Goal: Task Accomplishment & Management: Complete application form

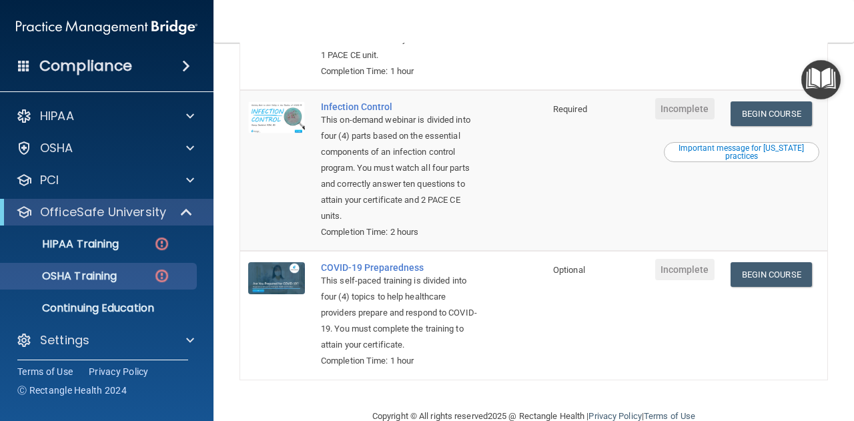
scroll to position [447, 0]
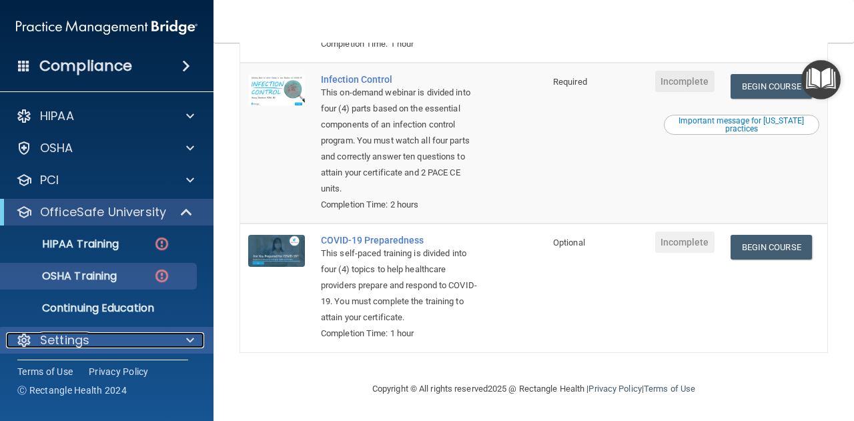
click at [140, 347] on div "Settings" at bounding box center [88, 340] width 165 height 16
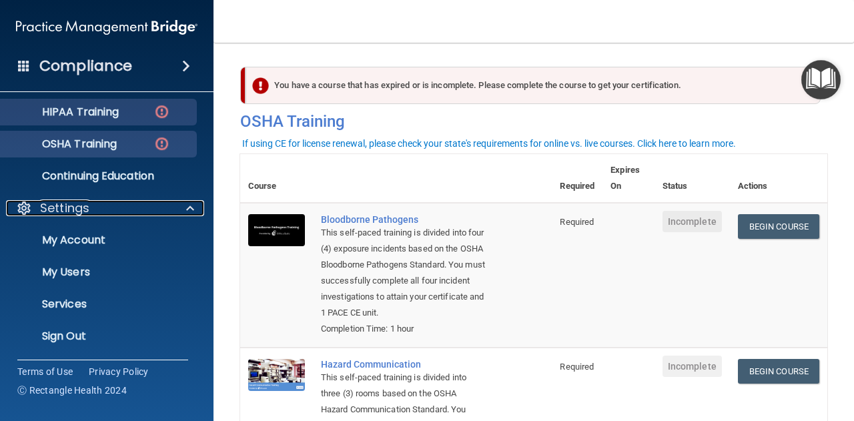
scroll to position [119, 0]
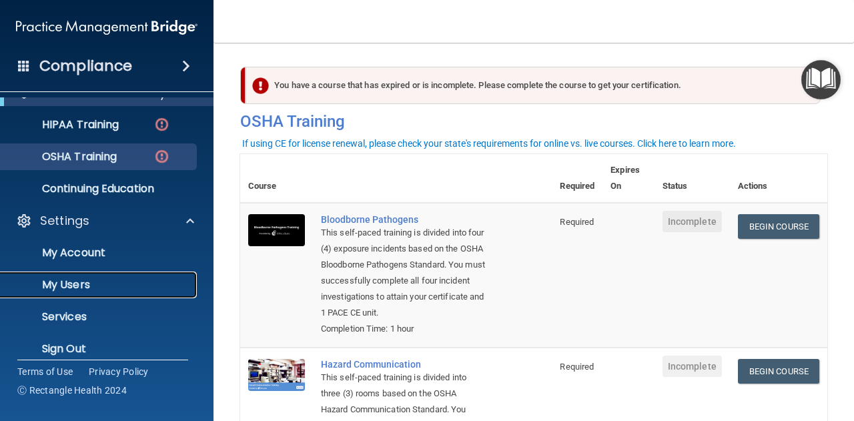
click at [54, 290] on p "My Users" at bounding box center [100, 284] width 182 height 13
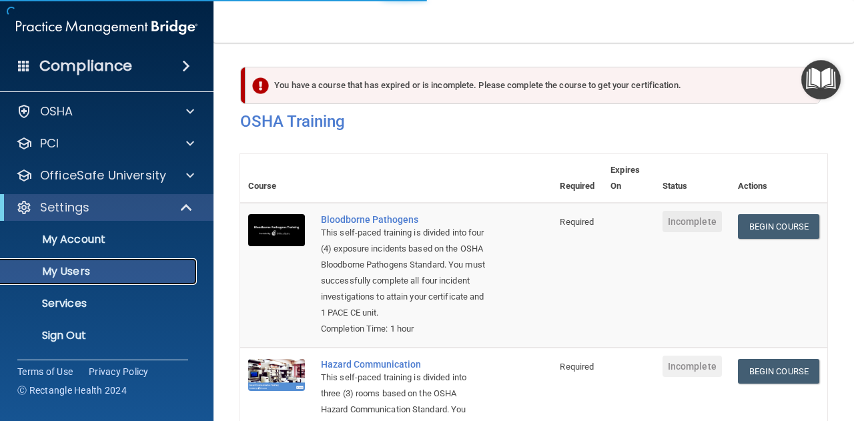
scroll to position [36, 0]
select select "20"
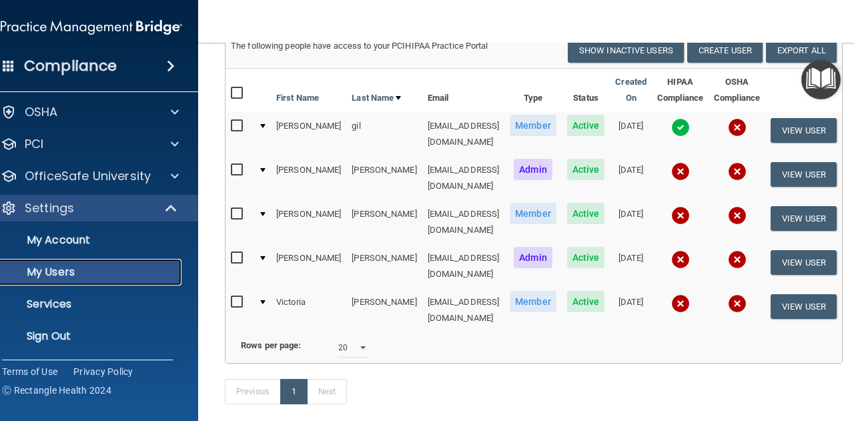
scroll to position [59, 0]
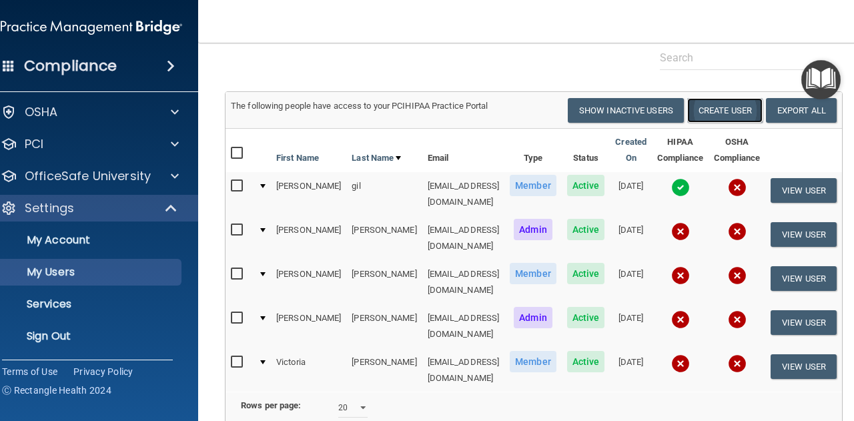
click at [746, 111] on button "Create User" at bounding box center [724, 110] width 75 height 25
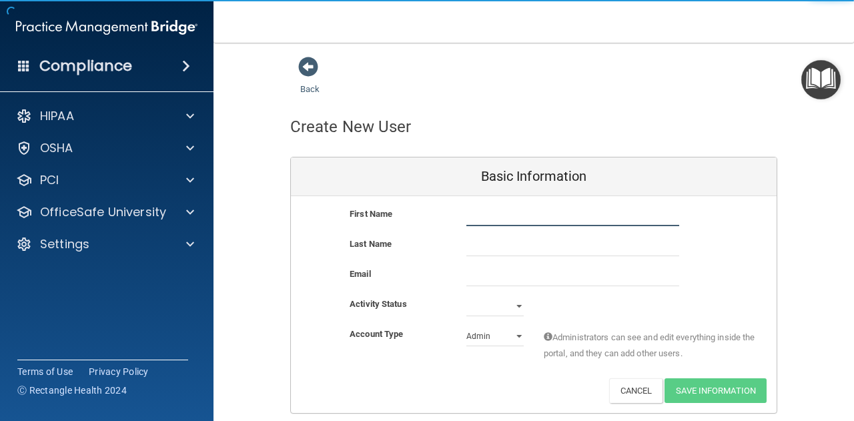
click at [499, 216] on input "text" at bounding box center [572, 216] width 213 height 20
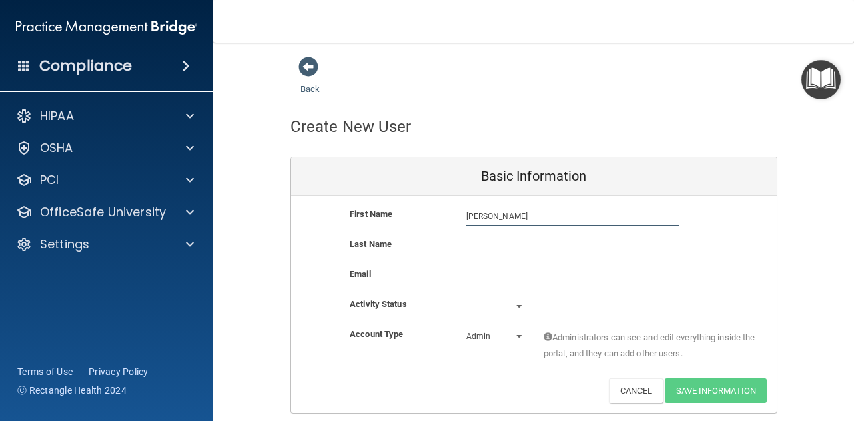
type input "[PERSON_NAME]"
type input "G"
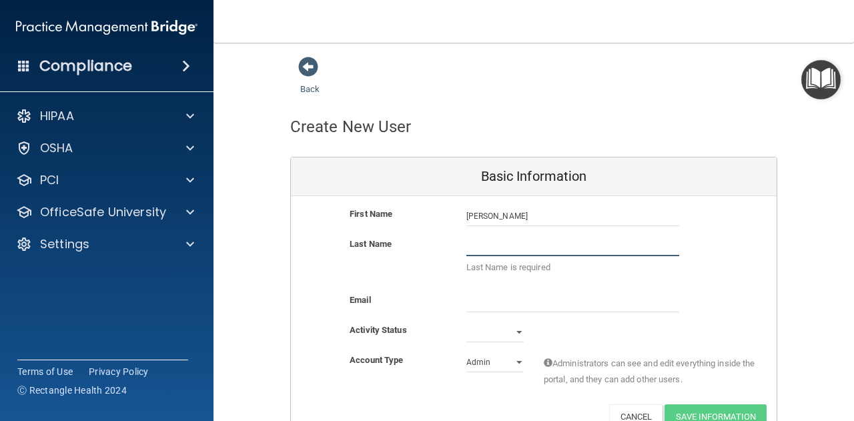
paste input "[PERSON_NAME]"
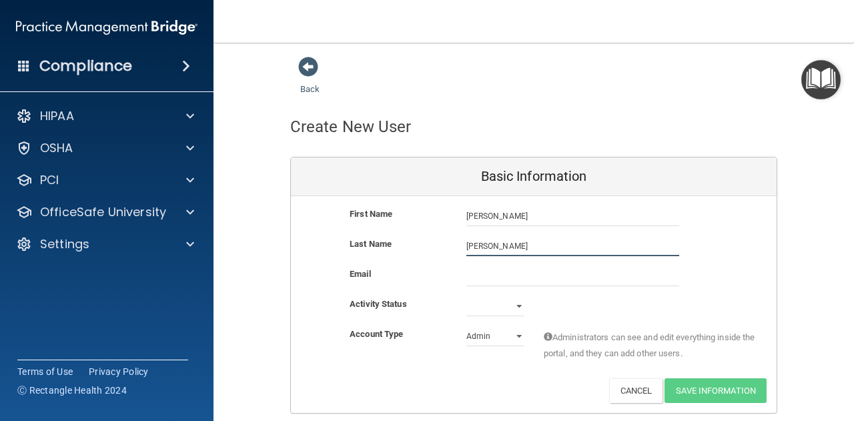
type input "[PERSON_NAME]"
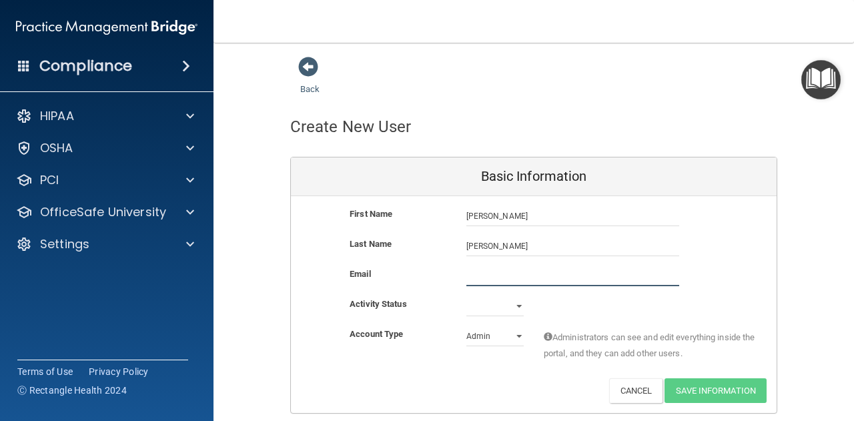
click at [501, 276] on input "email" at bounding box center [572, 276] width 213 height 20
paste input "[EMAIL_ADDRESS][DOMAIN_NAME]"
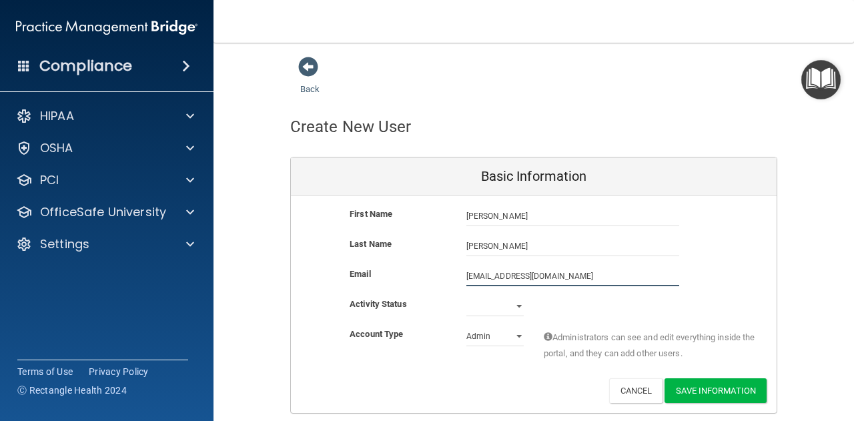
type input "[EMAIL_ADDRESS][DOMAIN_NAME]"
click at [510, 306] on select "Active Inactive" at bounding box center [494, 306] width 57 height 20
select select "active"
click at [466, 296] on select "Active Inactive" at bounding box center [494, 306] width 57 height 20
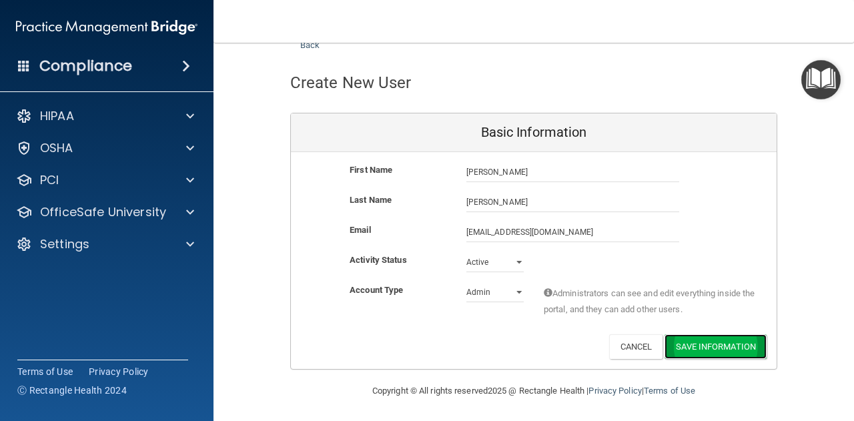
click at [703, 338] on button "Save Information" at bounding box center [716, 346] width 102 height 25
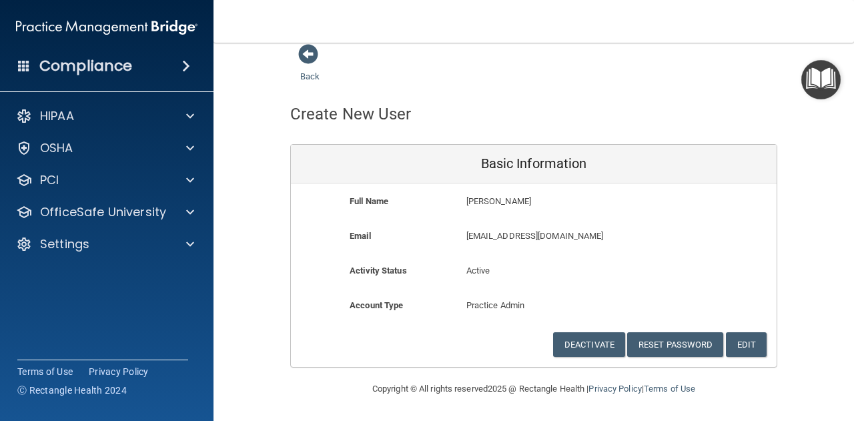
scroll to position [11, 0]
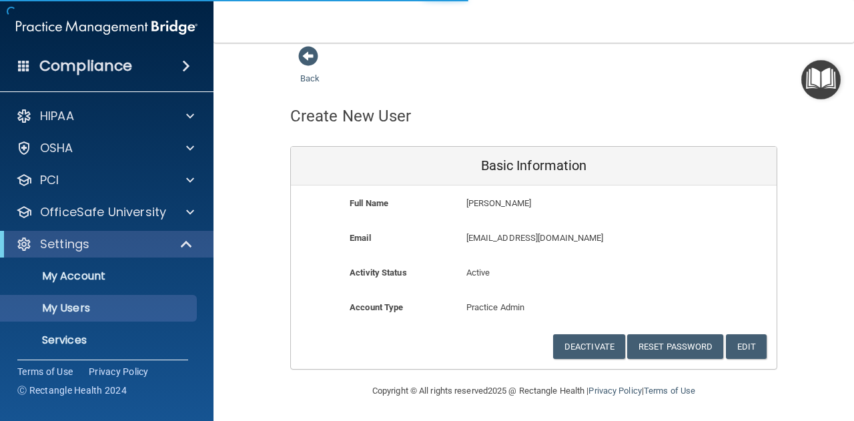
select select "20"
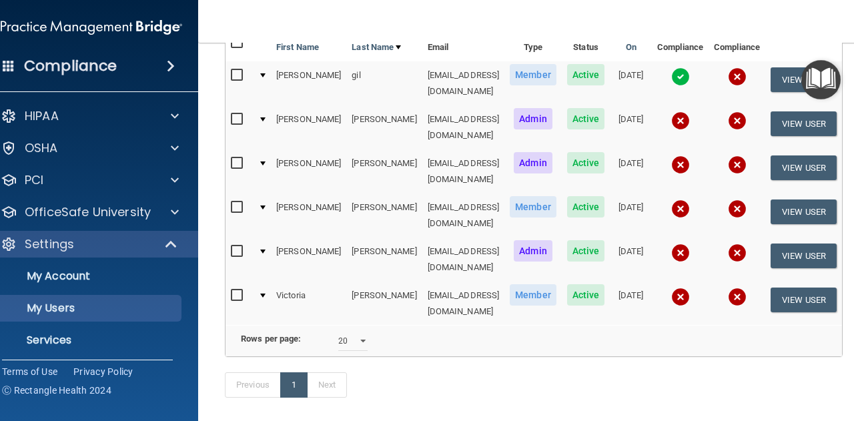
scroll to position [199, 0]
